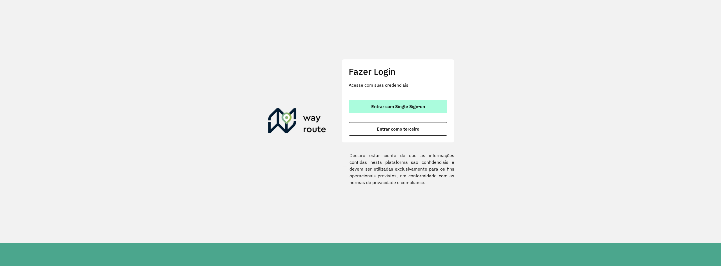
click at [389, 107] on span "Entrar com Single Sign-on" at bounding box center [398, 106] width 54 height 5
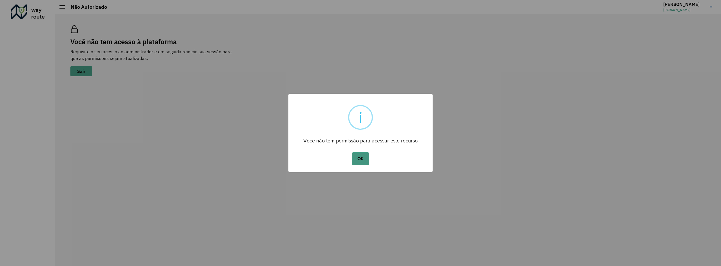
click at [360, 162] on button "OK" at bounding box center [360, 158] width 17 height 13
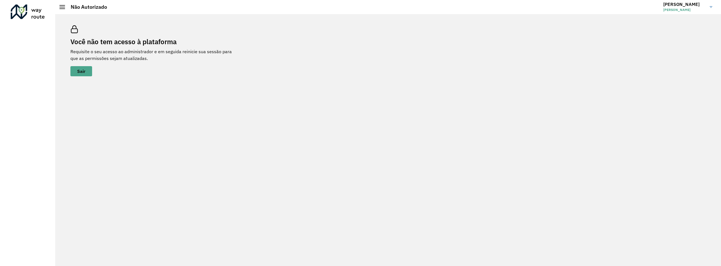
click at [710, 3] on link "EMANUEL EMANUEL GARCIA" at bounding box center [689, 7] width 53 height 15
click at [704, 42] on span at bounding box center [702, 44] width 11 height 5
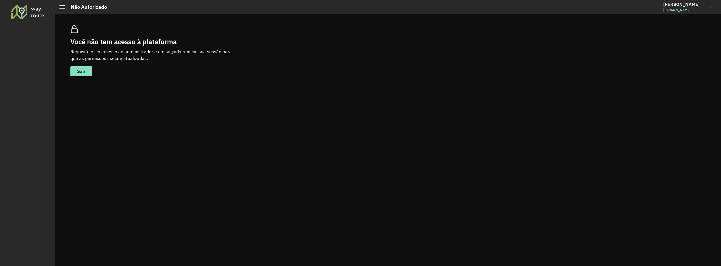
click at [541, 68] on div "Você não tem acesso à plataforma Requisite o seu acesso ao administrador e em s…" at bounding box center [388, 51] width 649 height 64
click at [86, 72] on button "Sair" at bounding box center [81, 71] width 22 height 10
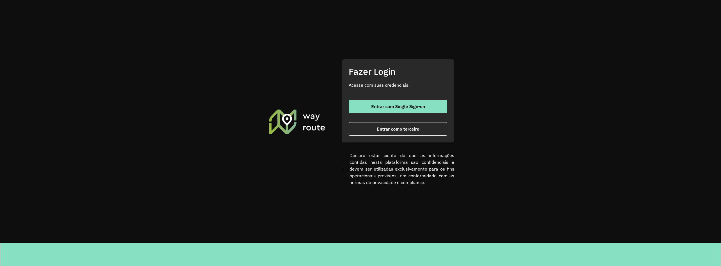
click at [534, 56] on section "Fazer Login Acesse com suas credenciais Entrar com Single Sign-on Entrar como t…" at bounding box center [360, 121] width 720 height 243
click at [404, 108] on span "Entrar com Single Sign-on" at bounding box center [398, 106] width 54 height 5
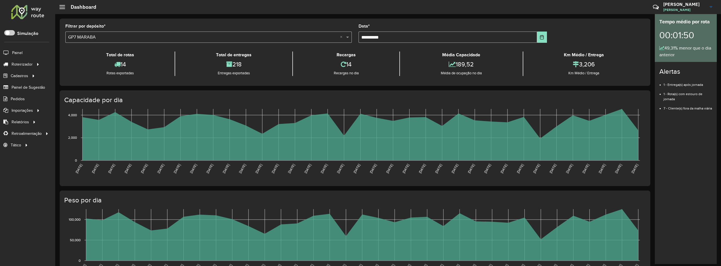
click at [586, 21] on div "**********" at bounding box center [355, 52] width 590 height 67
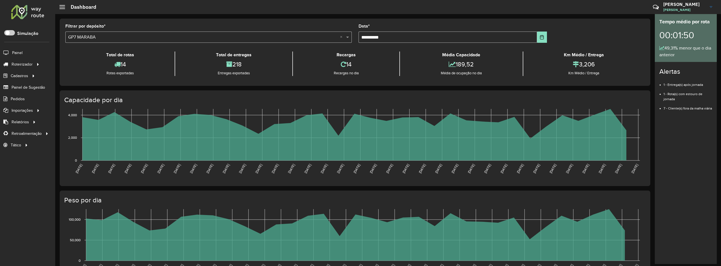
click at [697, 4] on h3 "EMANUEL" at bounding box center [684, 4] width 42 height 5
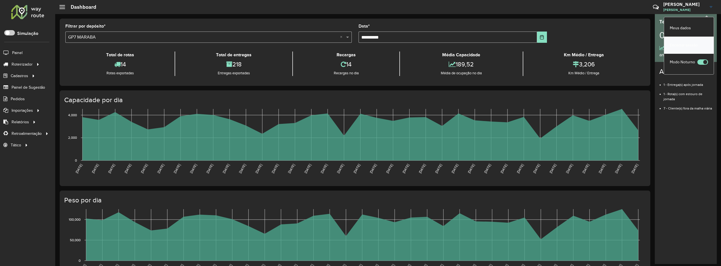
click at [686, 46] on link "Encerrar sessão" at bounding box center [689, 45] width 50 height 17
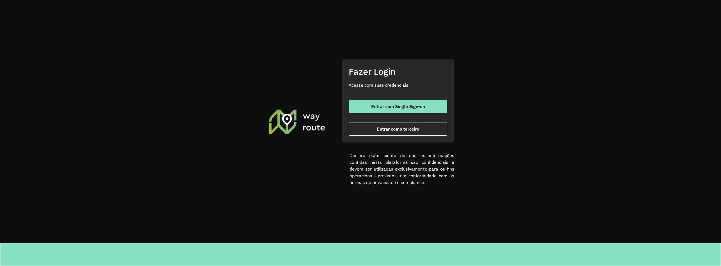
click at [198, 47] on section "Fazer Login Acesse com suas credenciais Entrar com Single Sign-on Entrar como t…" at bounding box center [360, 121] width 720 height 243
click at [507, 89] on section "Fazer Login Acesse com suas credenciais Entrar com Single Sign-on Entrar como t…" at bounding box center [360, 121] width 720 height 243
click at [404, 113] on button "Entrar com Single Sign-on" at bounding box center [398, 107] width 99 height 14
click at [402, 109] on span "Entrar com Single Sign-on" at bounding box center [398, 106] width 54 height 5
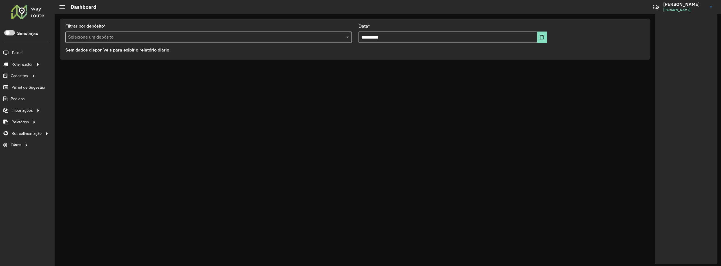
click at [614, 51] on div "Sem dados disponíveis para exibir o relatório diário" at bounding box center [354, 50] width 579 height 7
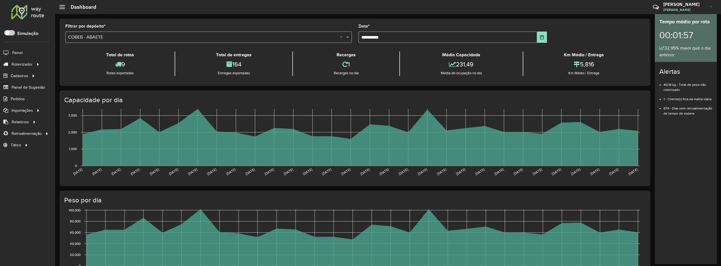
click at [442, 19] on div "**********" at bounding box center [355, 52] width 590 height 67
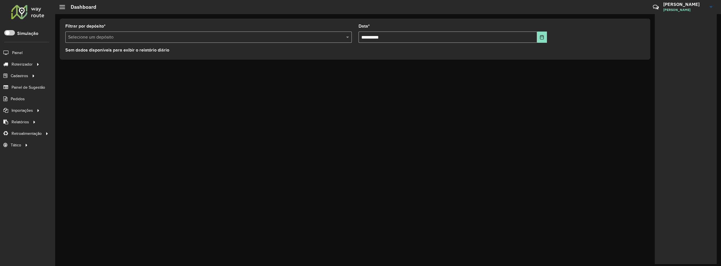
click at [657, 8] on icon at bounding box center [656, 7] width 12 height 12
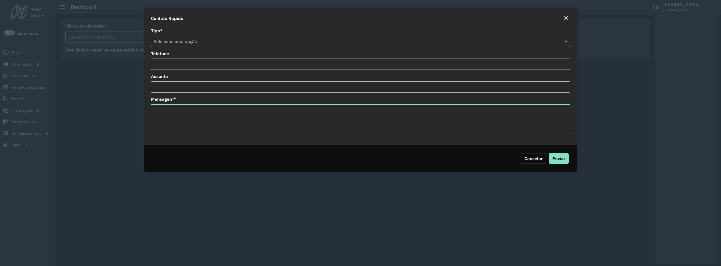
click at [529, 155] on button "Cancelar" at bounding box center [534, 158] width 26 height 11
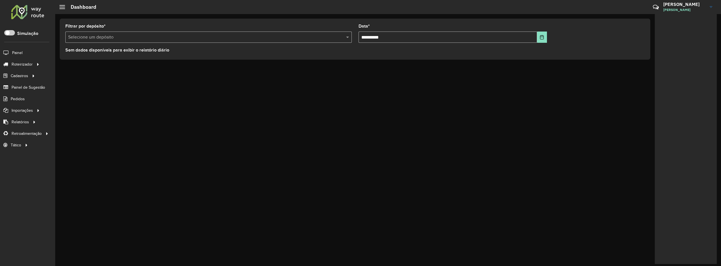
click at [709, 6] on link "EMANUEL EMANUEL GARCIA" at bounding box center [689, 7] width 53 height 15
click at [686, 48] on link "Encerrar sessão" at bounding box center [689, 45] width 50 height 17
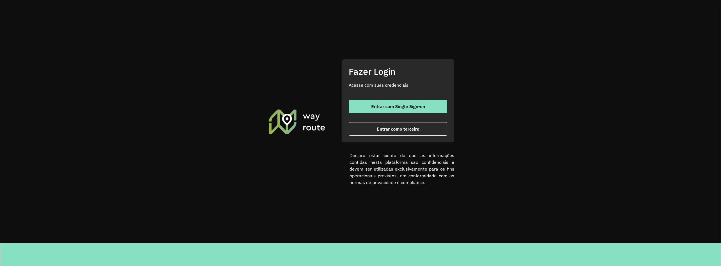
click at [622, 114] on section "Fazer Login Acesse com suas credenciais Entrar com Single Sign-on Entrar como t…" at bounding box center [360, 121] width 720 height 243
click at [425, 102] on button "Entrar com Single Sign-on" at bounding box center [398, 107] width 99 height 14
click at [385, 103] on button "Entrar com Single Sign-on" at bounding box center [398, 107] width 99 height 14
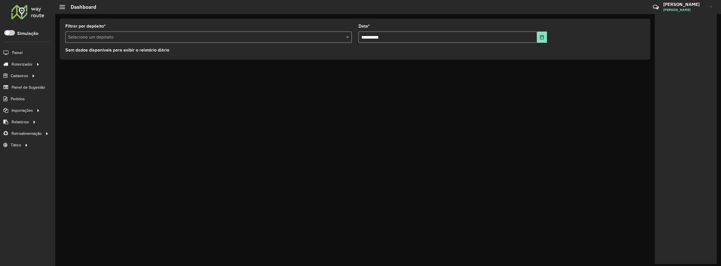
click at [271, 39] on input "text" at bounding box center [202, 37] width 269 height 7
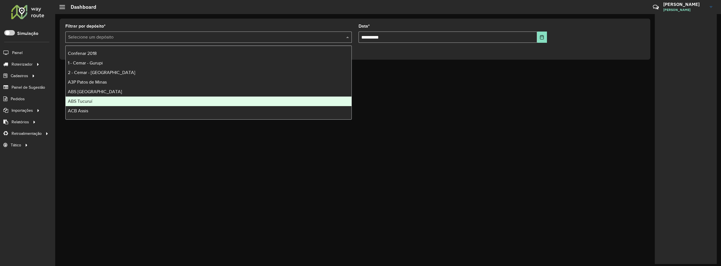
click at [141, 101] on div "ABS Tucuruí" at bounding box center [209, 102] width 286 height 10
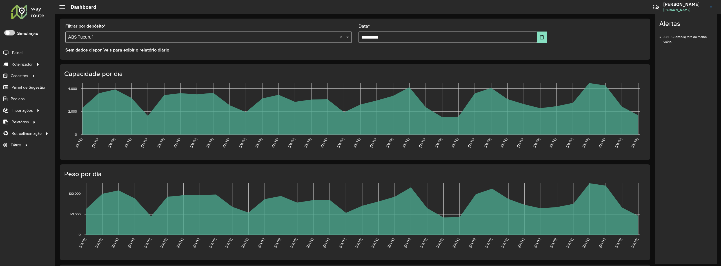
click at [604, 34] on formly-group "**********" at bounding box center [355, 35] width 586 height 23
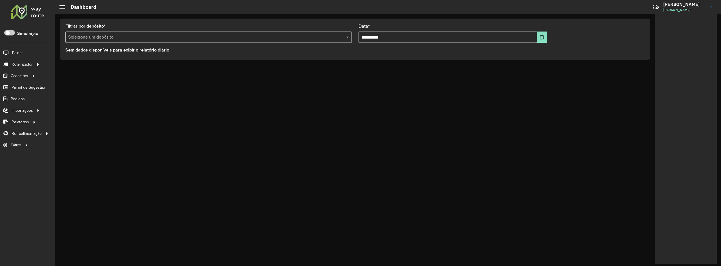
click at [688, 5] on h3 "[PERSON_NAME]" at bounding box center [684, 4] width 42 height 5
click at [683, 49] on link "Encerrar sessão" at bounding box center [689, 45] width 50 height 17
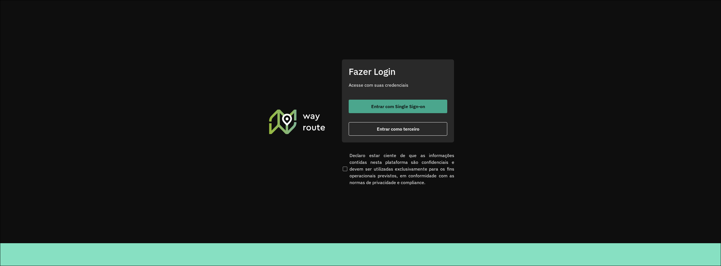
click at [407, 105] on span "Entrar com Single Sign-on" at bounding box center [398, 106] width 54 height 5
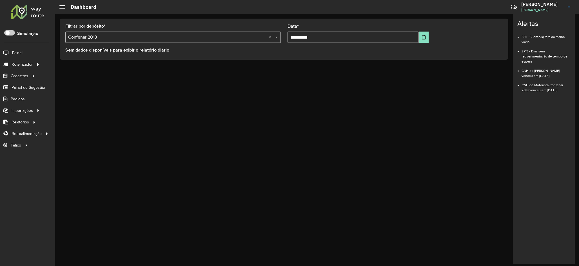
drag, startPoint x: 383, startPoint y: 159, endPoint x: 554, endPoint y: 142, distance: 171.5
click at [383, 159] on div "**********" at bounding box center [317, 140] width 524 height 252
